Goal: Information Seeking & Learning: Find specific fact

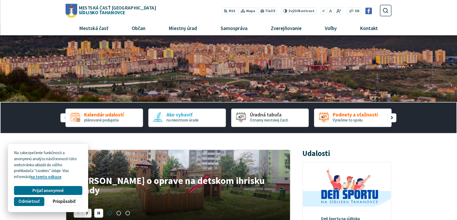
scroll to position [32, 0]
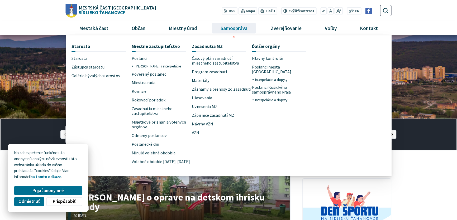
click at [229, 29] on span "Samospráva" at bounding box center [234, 28] width 31 height 14
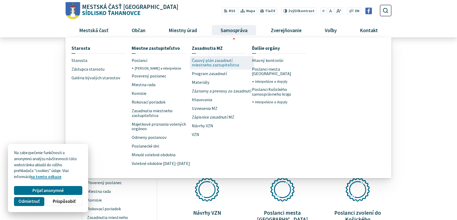
click at [208, 63] on span "Časový plán zasadnutí miestneho zastupiteľstva" at bounding box center [222, 62] width 60 height 13
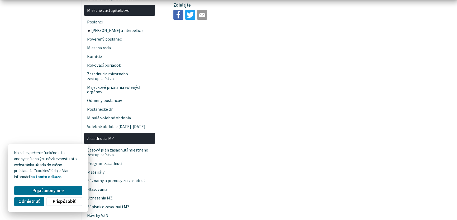
scroll to position [128, 0]
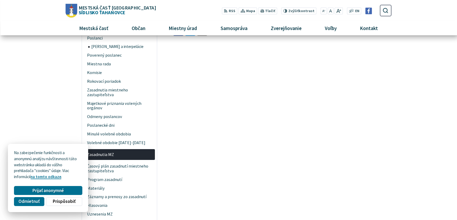
click at [33, 200] on span "Odmietnuť" at bounding box center [28, 202] width 21 height 6
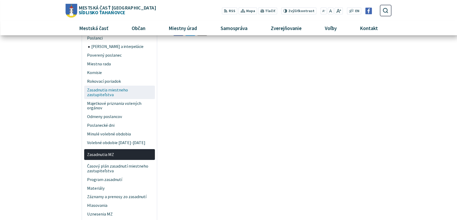
click at [107, 91] on span "Zasadnutia miestneho zastupiteľstva" at bounding box center [119, 92] width 65 height 13
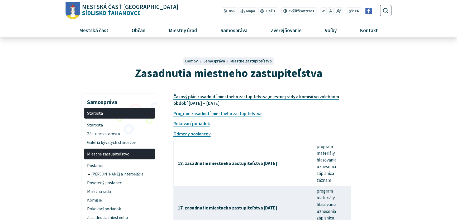
click at [230, 97] on link "Časový plán zasadnutí miestneho zastupiteľstva,miestnej rady a komisií vo voleb…" at bounding box center [256, 100] width 166 height 13
